Goal: Navigation & Orientation: Find specific page/section

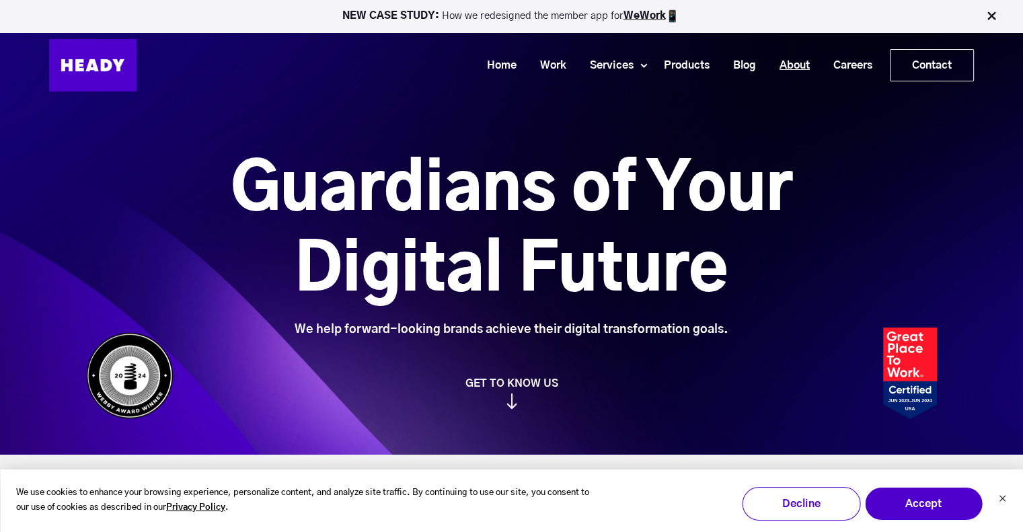
click at [784, 61] on link "About" at bounding box center [789, 65] width 54 height 25
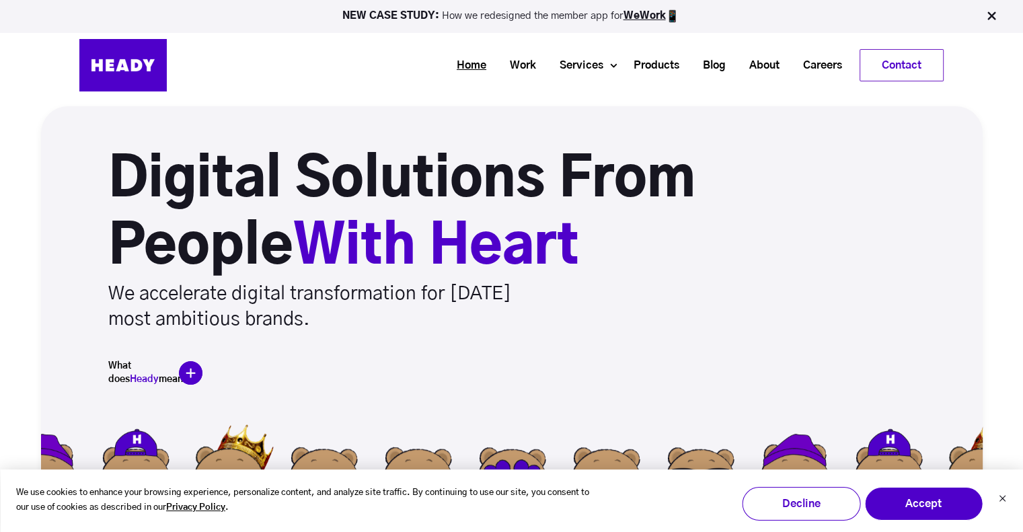
click at [461, 63] on link "Home" at bounding box center [466, 65] width 53 height 25
